Goal: Check status: Check status

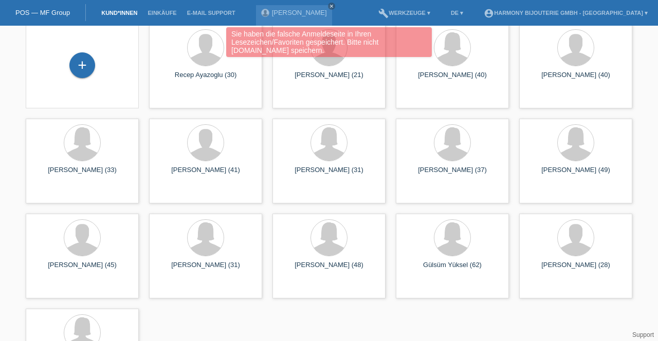
scroll to position [69, 0]
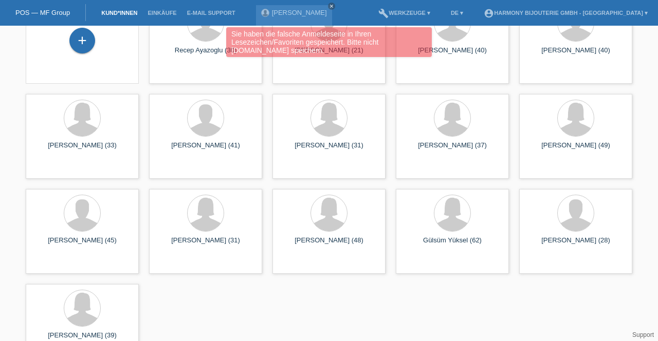
click at [187, 156] on div "[PERSON_NAME] (41)" at bounding box center [205, 149] width 97 height 16
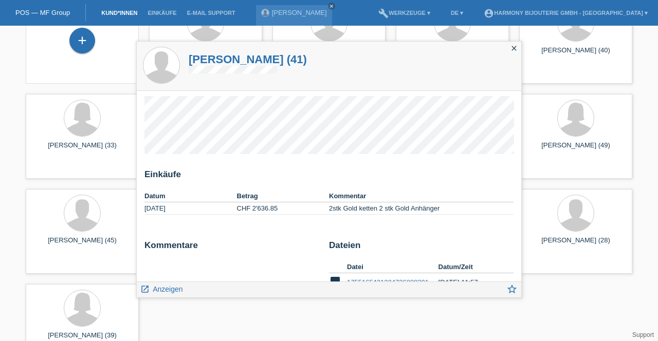
click at [160, 290] on span "Anzeigen" at bounding box center [168, 289] width 30 height 8
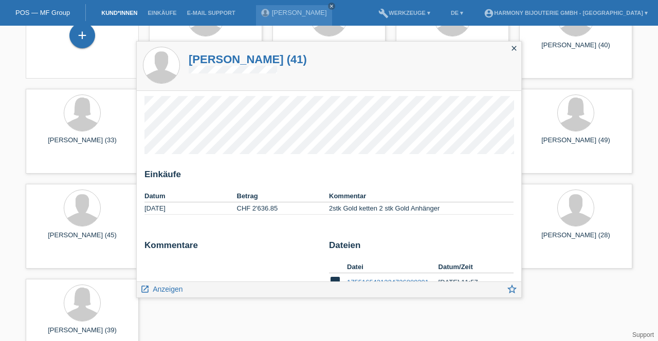
scroll to position [99, 0]
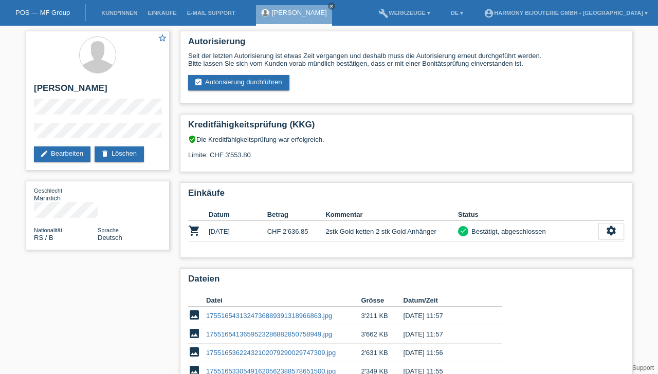
click at [294, 13] on link "[PERSON_NAME]" at bounding box center [299, 13] width 55 height 8
click at [329, 8] on icon "close" at bounding box center [331, 6] width 5 height 5
